Goal: Information Seeking & Learning: Learn about a topic

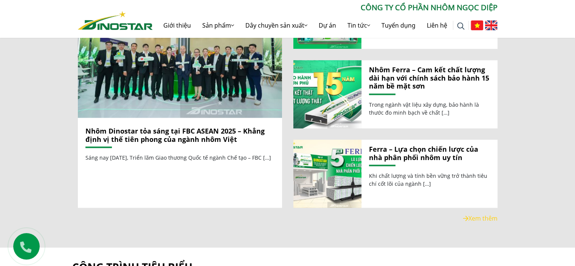
scroll to position [945, 0]
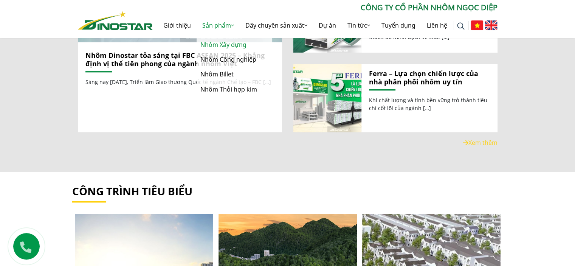
click at [226, 47] on link "Nhôm Xây dựng" at bounding box center [235, 44] width 76 height 15
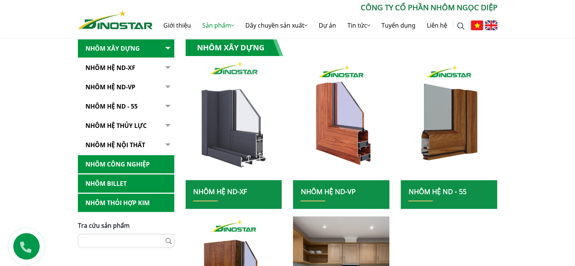
scroll to position [113, 0]
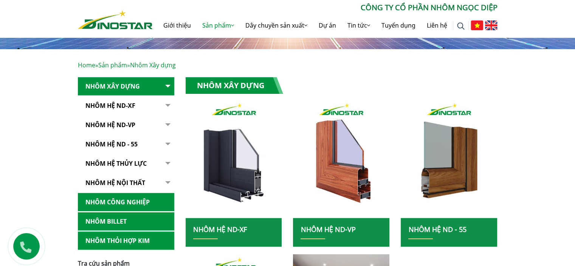
click at [221, 228] on link "Nhôm Hệ ND-XF" at bounding box center [220, 229] width 54 height 9
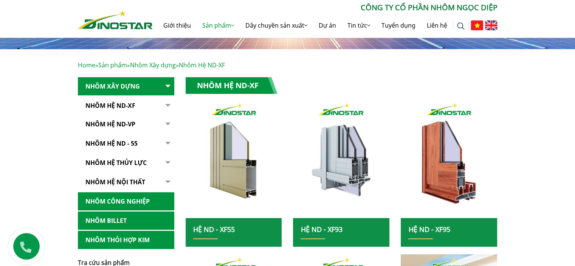
scroll to position [76, 0]
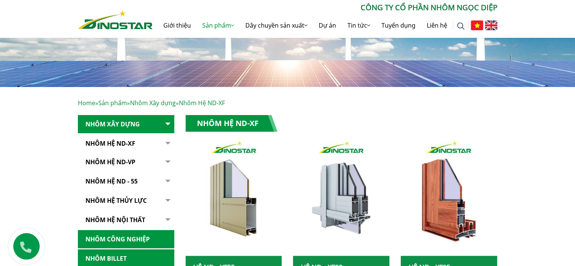
click at [167, 143] on button "button" at bounding box center [166, 143] width 15 height 19
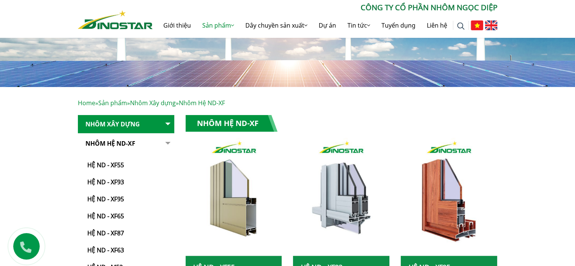
click at [167, 143] on button "button" at bounding box center [166, 202] width 15 height 137
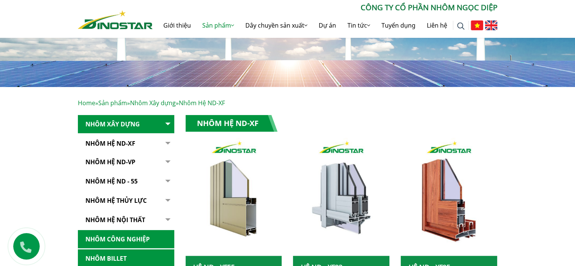
click at [167, 143] on button "button" at bounding box center [166, 143] width 15 height 19
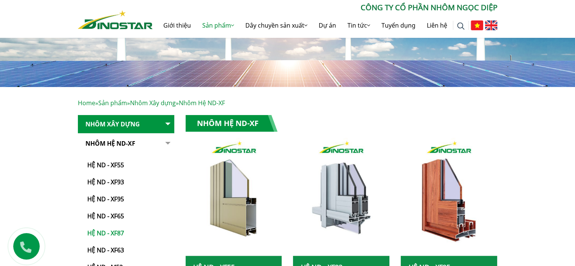
click at [114, 229] on link "Hệ ND - XF87" at bounding box center [128, 229] width 93 height 17
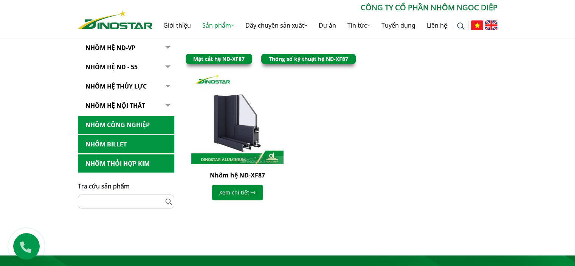
scroll to position [189, 0]
